Goal: Information Seeking & Learning: Learn about a topic

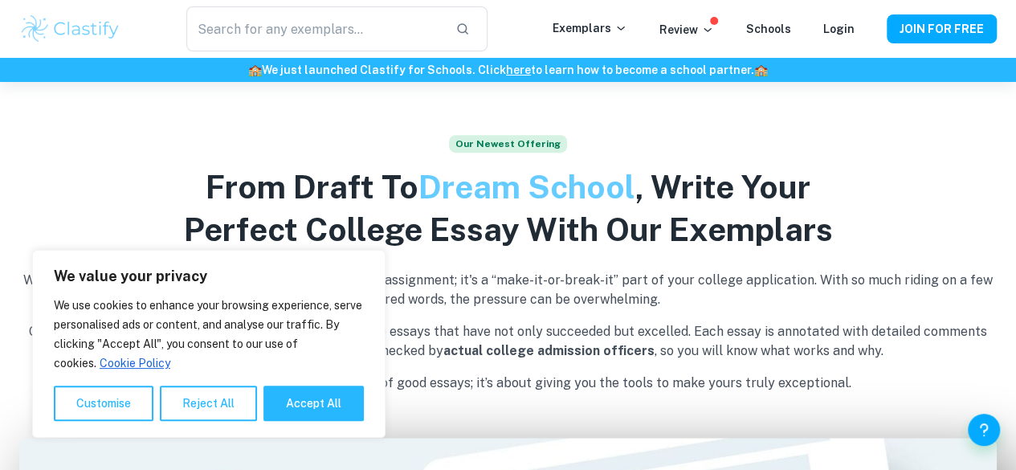
scroll to position [434, 0]
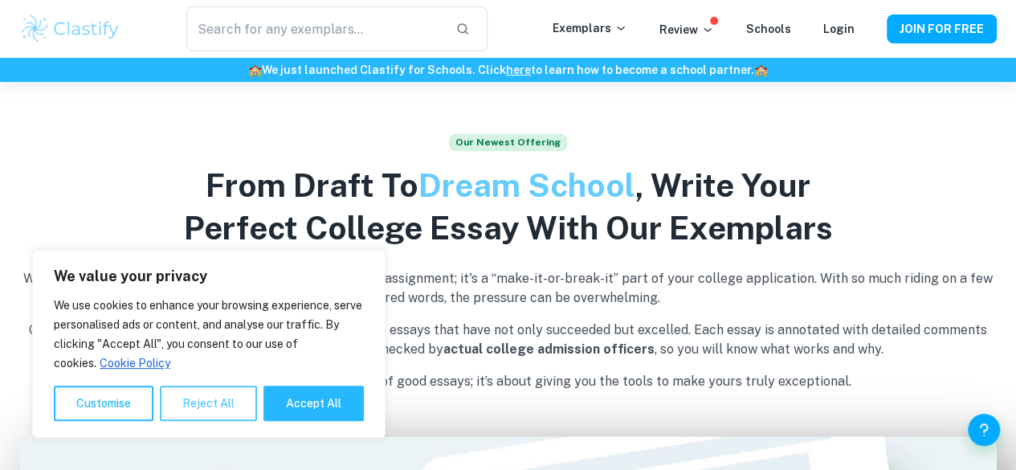
click at [169, 396] on button "Reject All" at bounding box center [208, 402] width 97 height 35
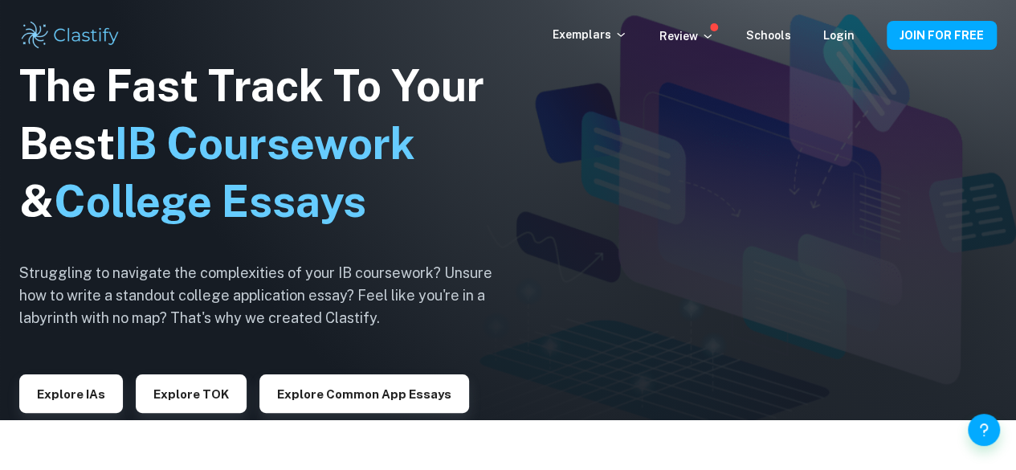
scroll to position [46, 0]
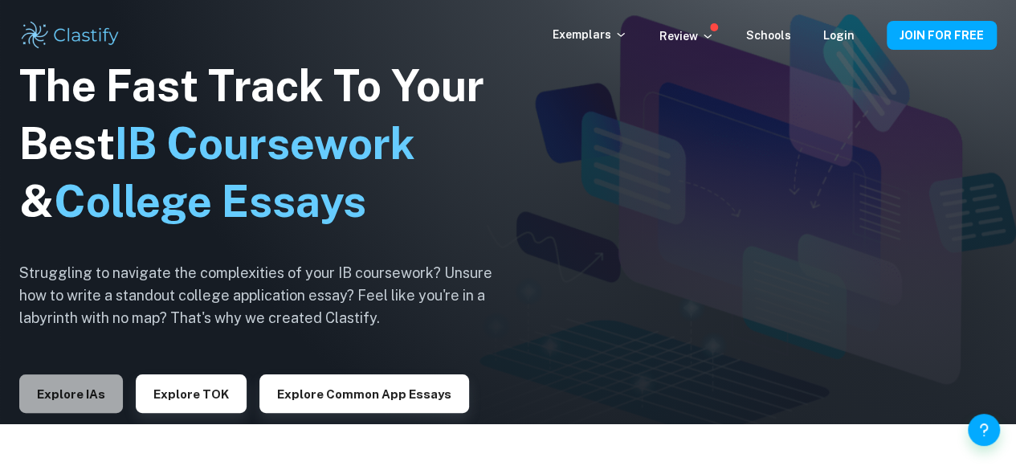
click at [66, 396] on button "Explore IAs" at bounding box center [71, 393] width 104 height 39
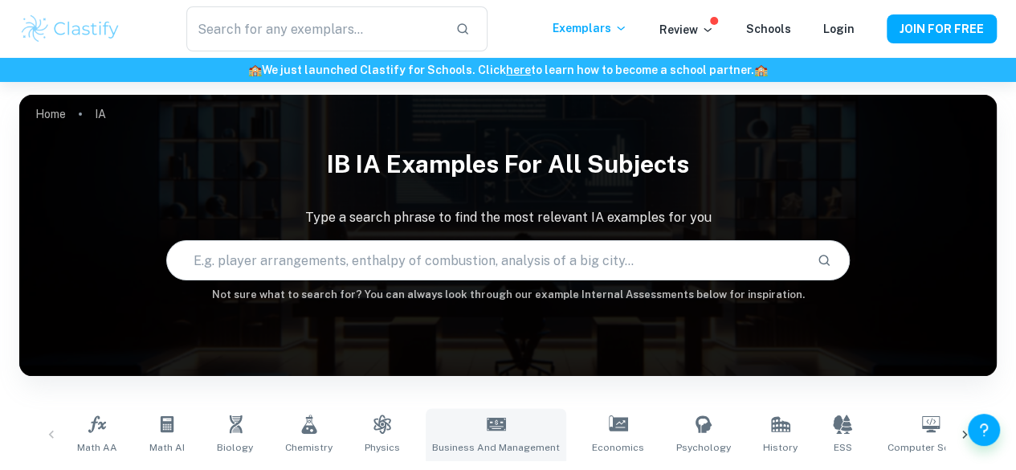
scroll to position [133, 0]
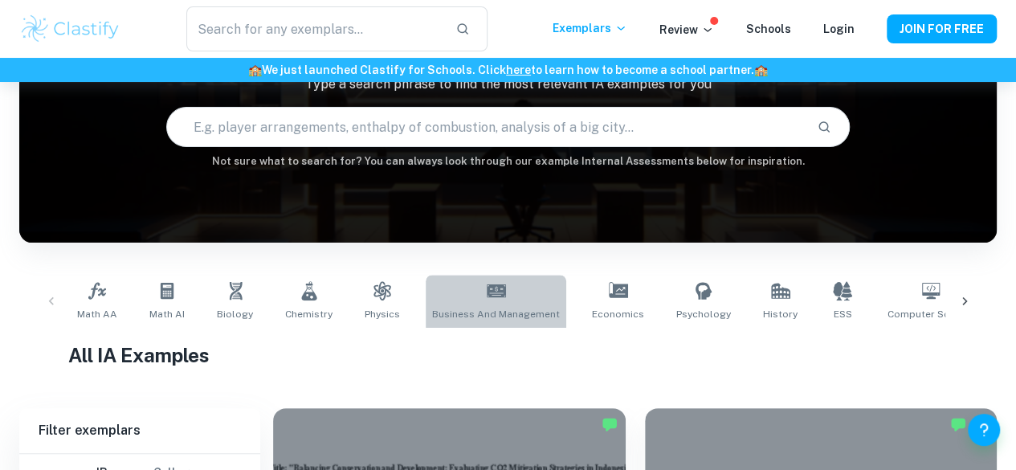
click at [508, 292] on link "Business and Management" at bounding box center [496, 301] width 141 height 53
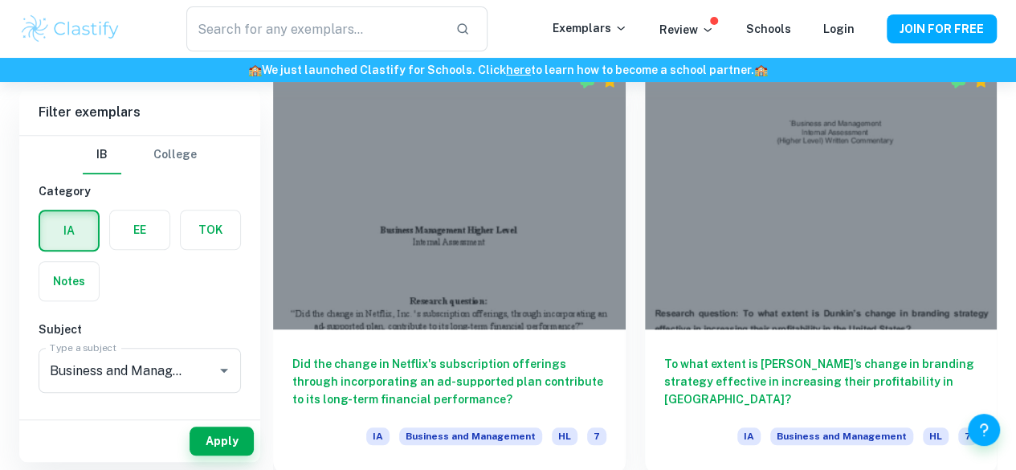
scroll to position [478, 0]
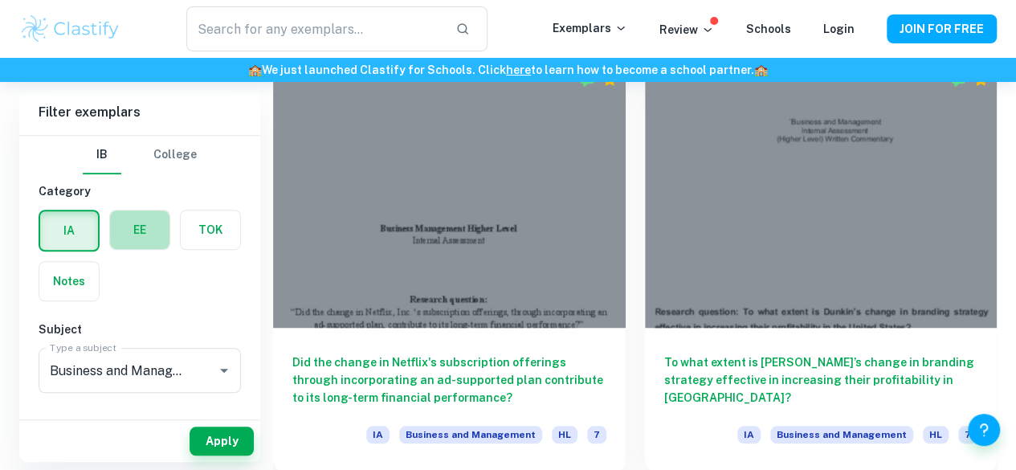
click at [146, 247] on label "button" at bounding box center [139, 229] width 59 height 39
click at [0, 0] on input "radio" at bounding box center [0, 0] width 0 height 0
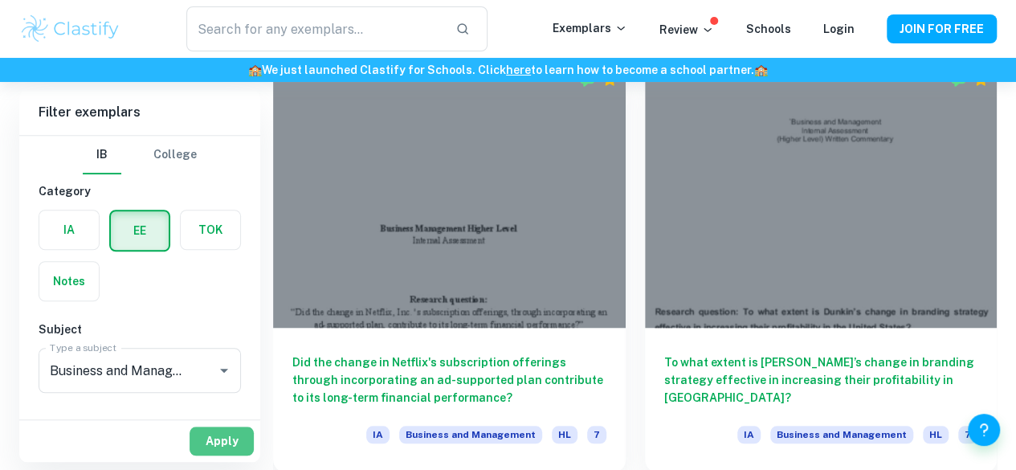
click at [239, 433] on button "Apply" at bounding box center [222, 440] width 64 height 29
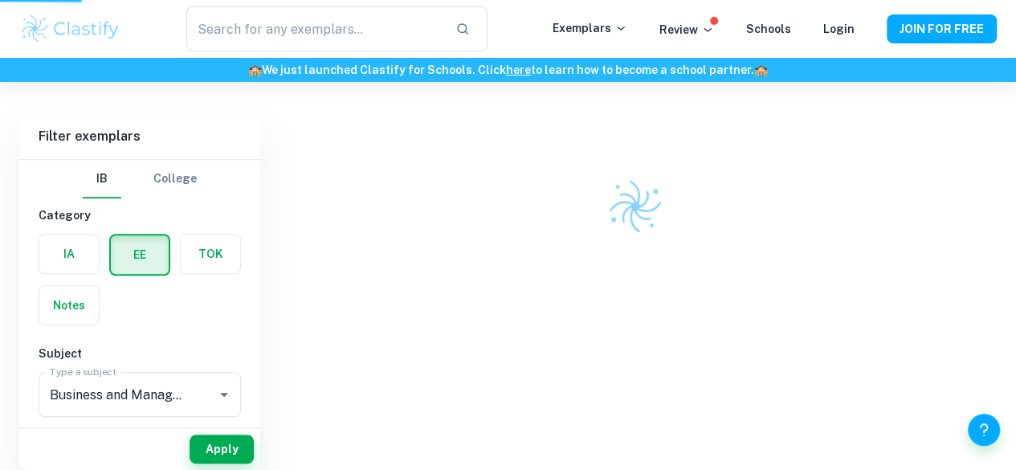
scroll to position [419, 0]
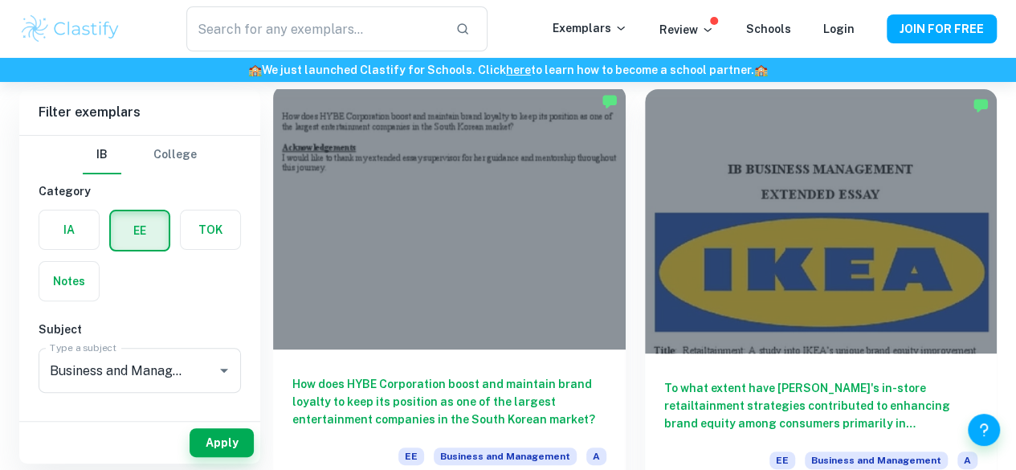
scroll to position [116, 0]
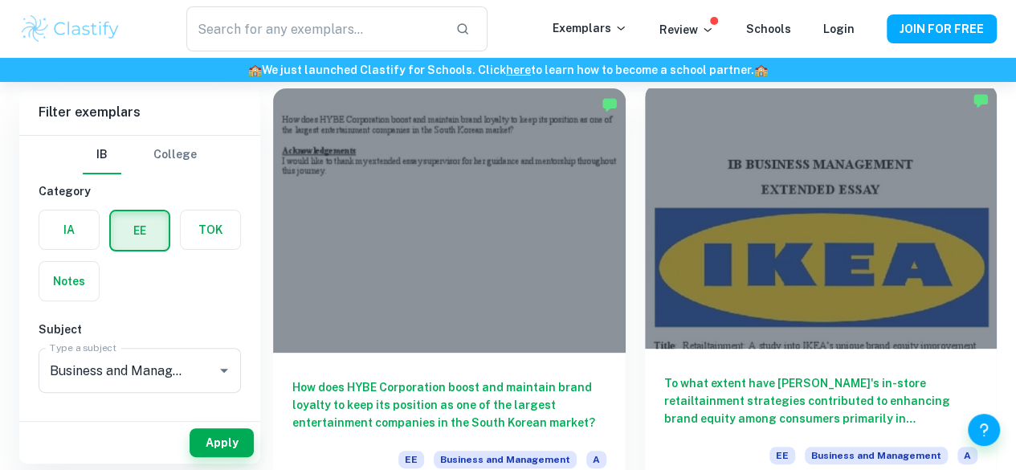
click at [683, 174] on div at bounding box center [821, 216] width 353 height 264
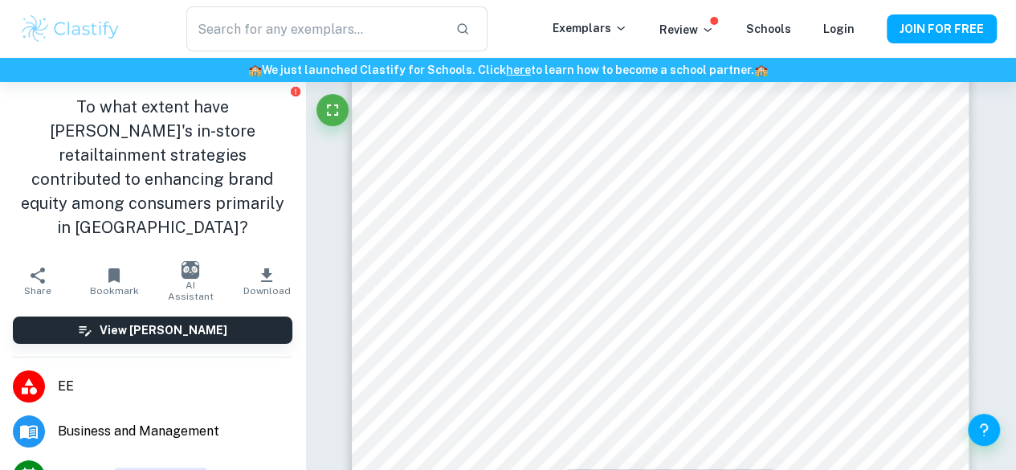
scroll to position [5500, 0]
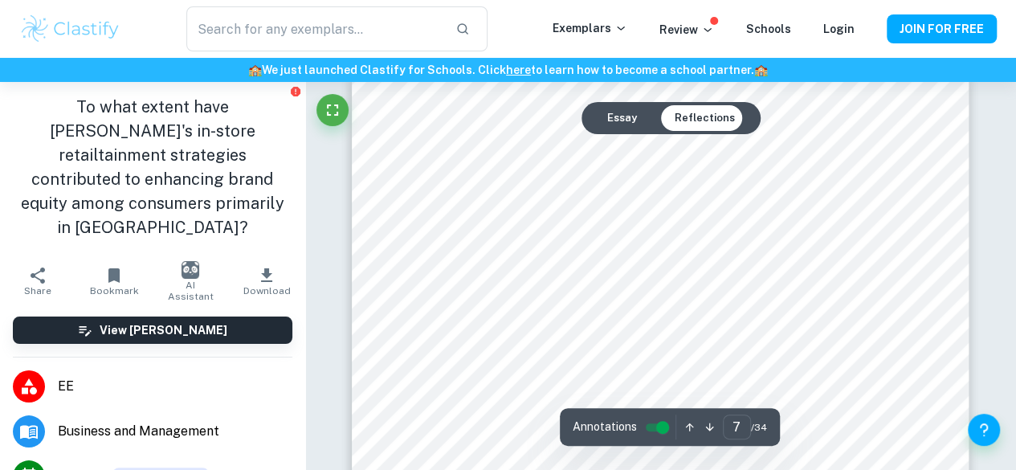
click at [617, 114] on button "Essay" at bounding box center [621, 118] width 55 height 26
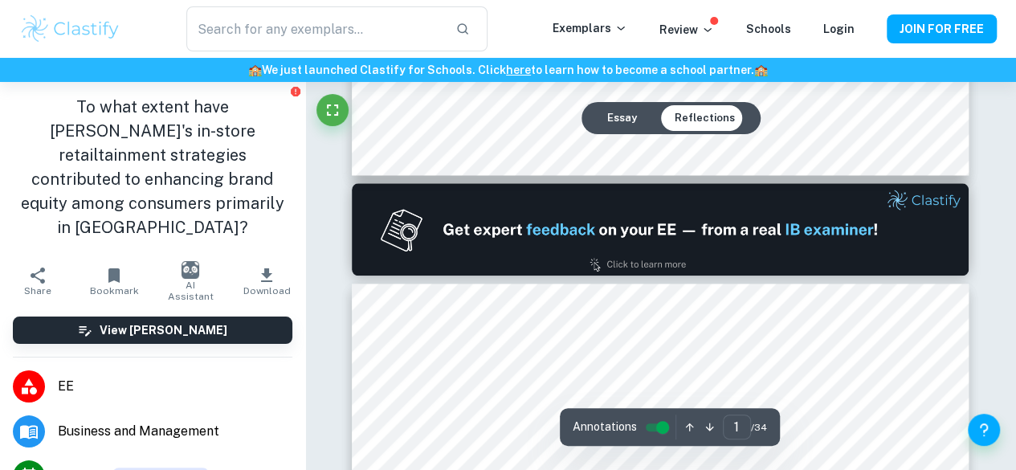
type input "2"
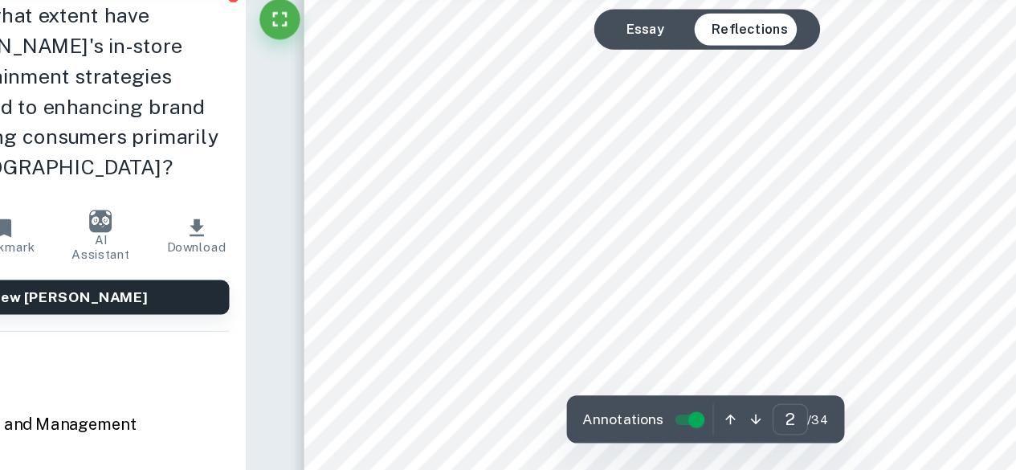
scroll to position [1051, 0]
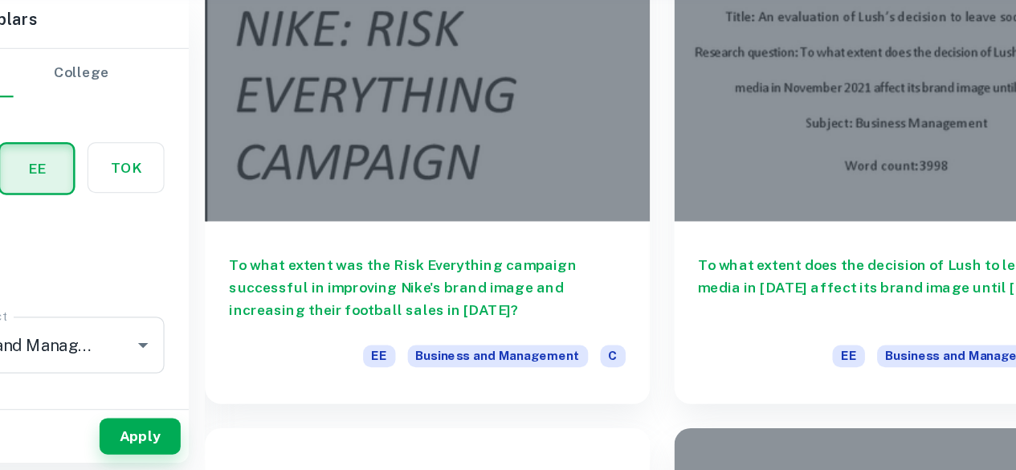
scroll to position [116, 0]
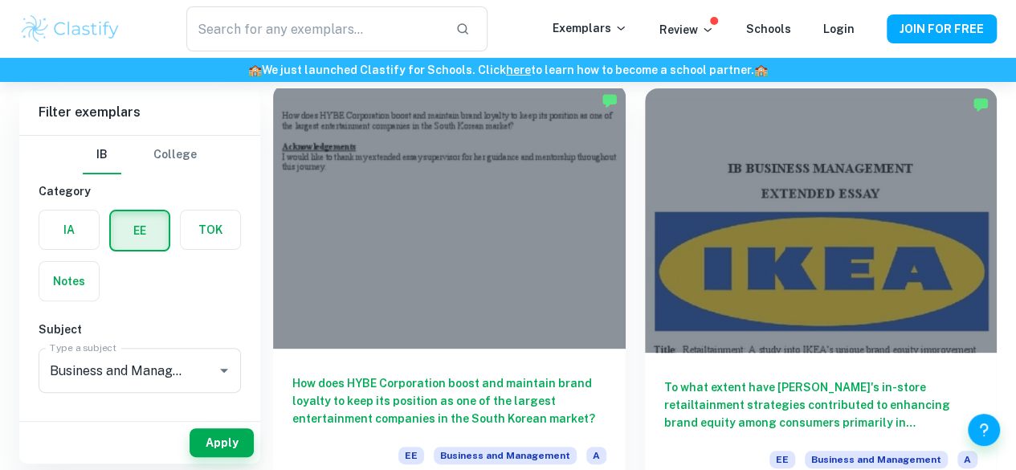
click at [463, 374] on h6 "How does HYBE Corporation boost and maintain brand loyalty to keep its position…" at bounding box center [449, 400] width 314 height 53
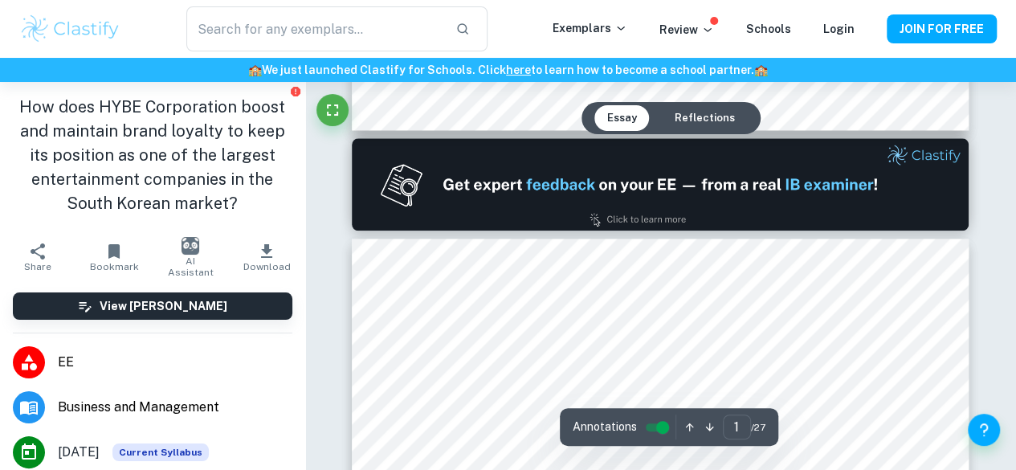
type input "2"
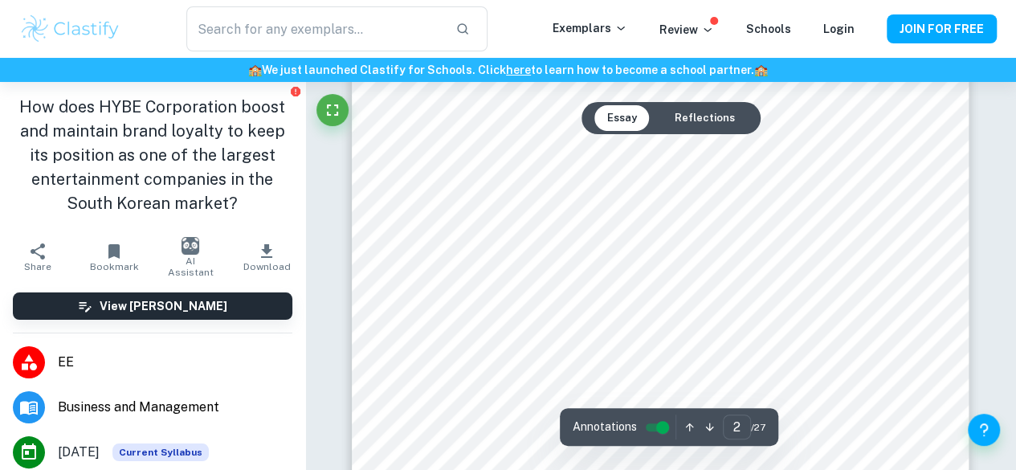
scroll to position [1309, 0]
